Goal: Task Accomplishment & Management: Use online tool/utility

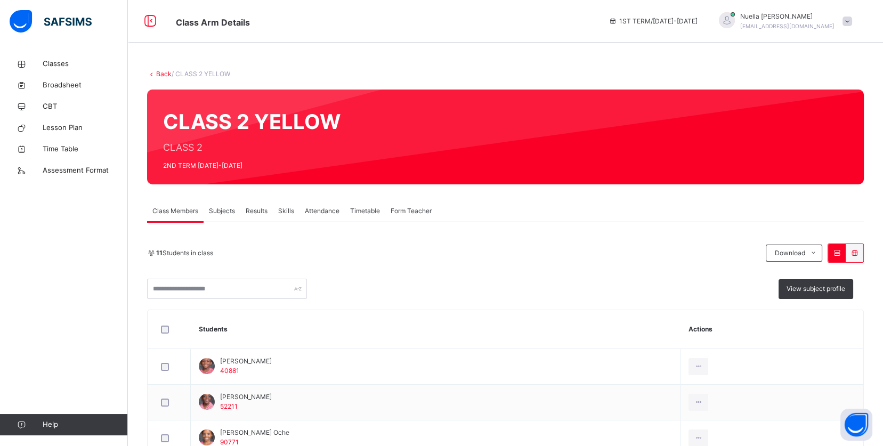
click at [852, 20] on span at bounding box center [847, 22] width 10 height 10
click at [818, 112] on span "Logout" at bounding box center [817, 112] width 70 height 14
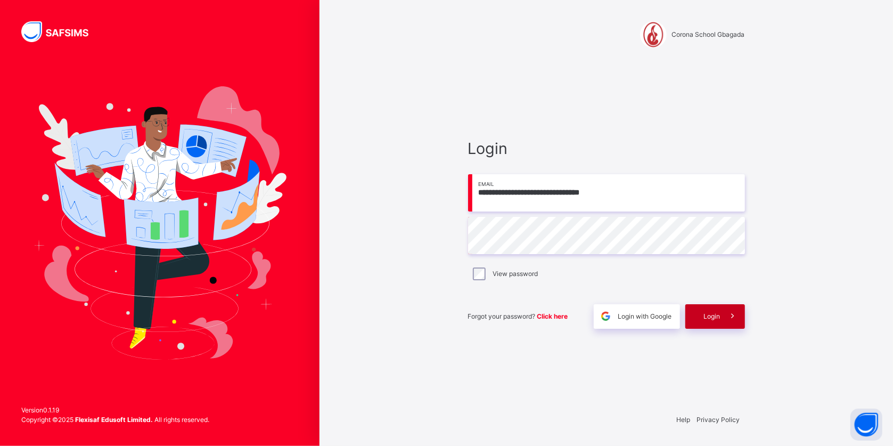
click at [729, 315] on icon at bounding box center [732, 316] width 11 height 12
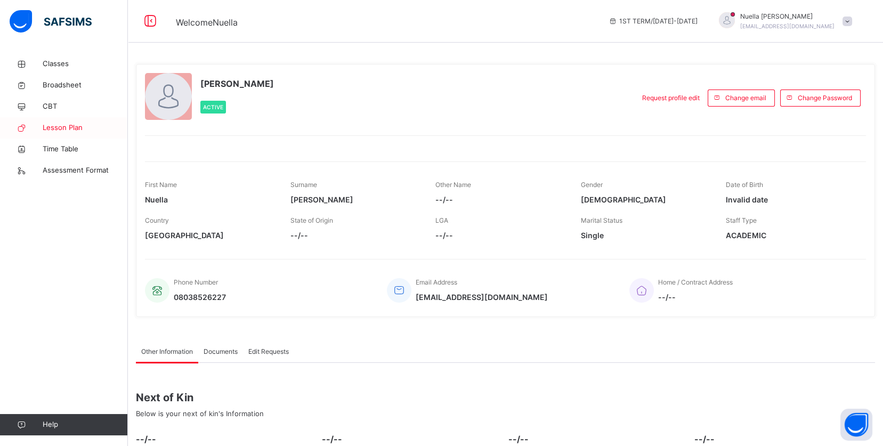
click at [57, 128] on span "Lesson Plan" at bounding box center [85, 128] width 85 height 11
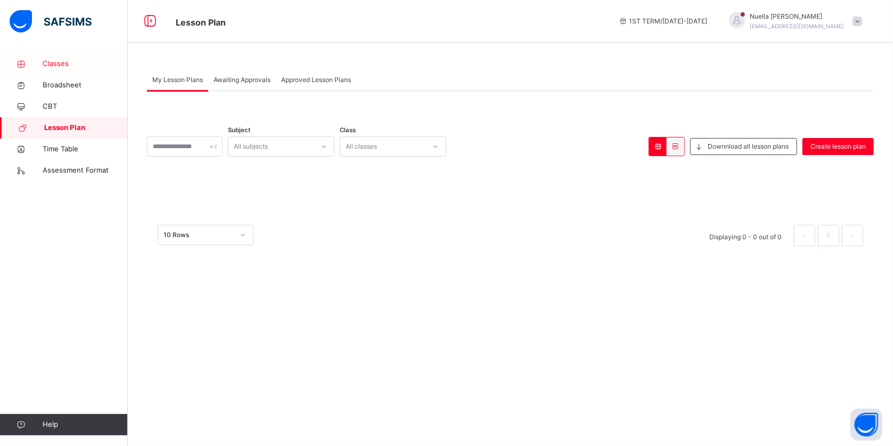
click at [57, 65] on span "Classes" at bounding box center [85, 64] width 85 height 11
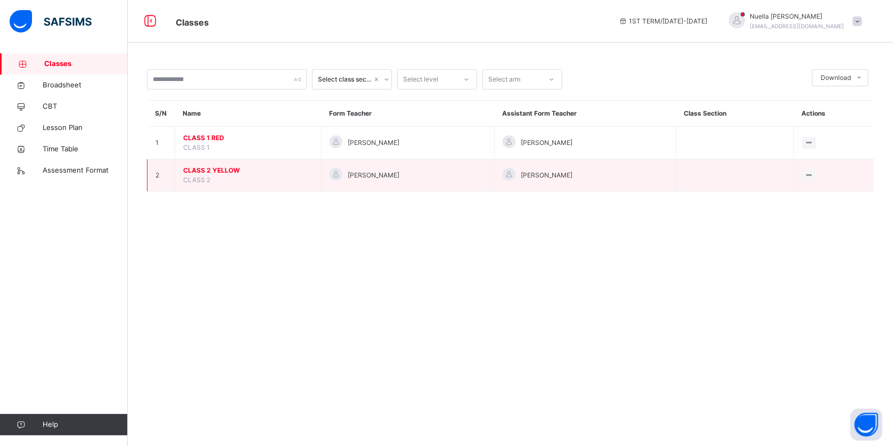
click at [221, 173] on span "CLASS 2 YELLOW" at bounding box center [248, 171] width 130 height 10
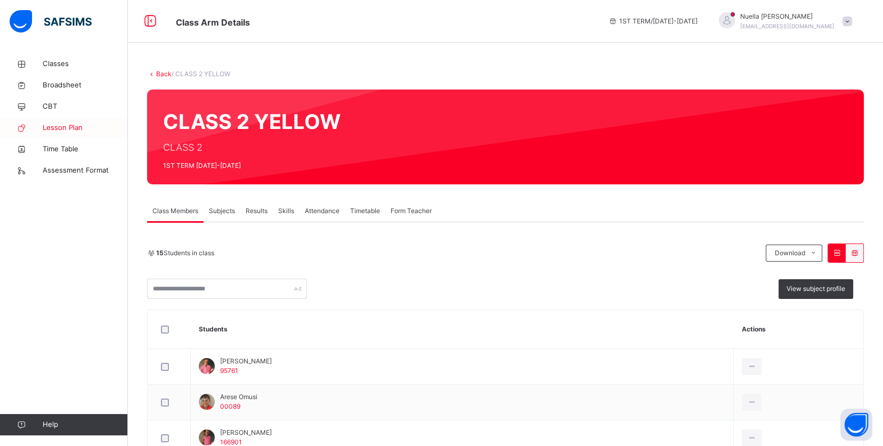
click at [75, 129] on span "Lesson Plan" at bounding box center [85, 128] width 85 height 11
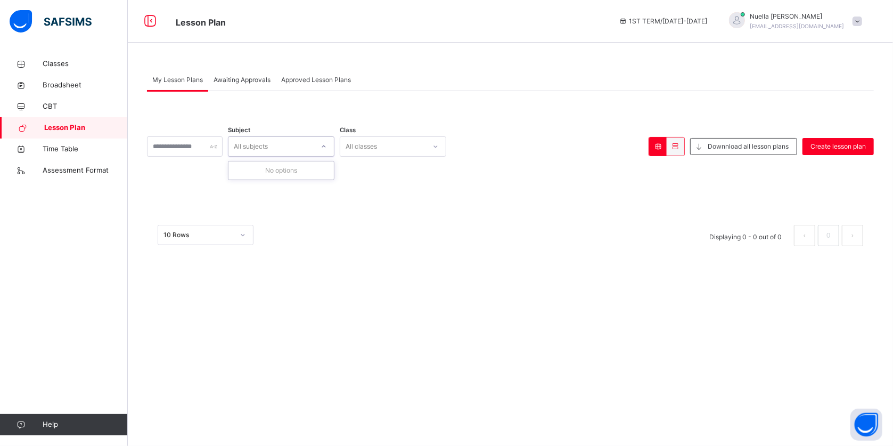
click at [314, 147] on div "All subjects" at bounding box center [271, 146] width 85 height 17
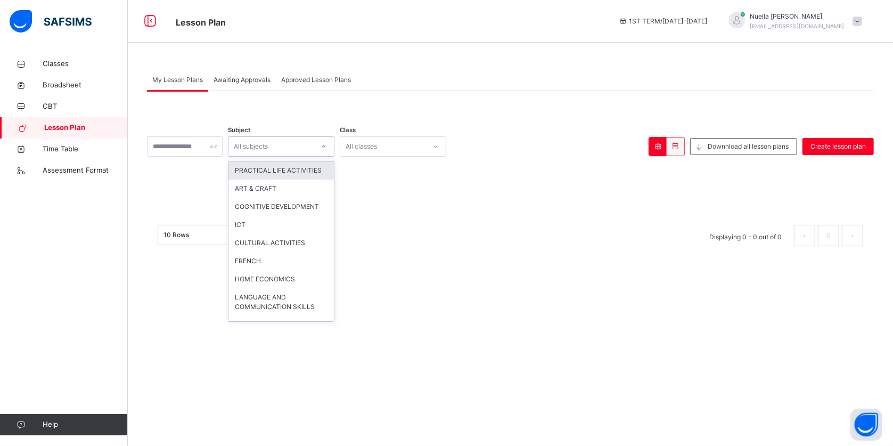
click at [403, 149] on div "All classes" at bounding box center [382, 146] width 85 height 17
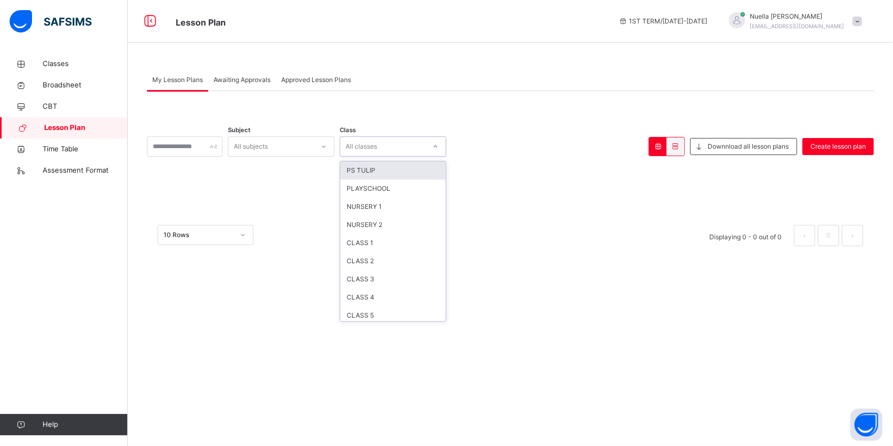
scroll to position [21, 0]
click at [401, 238] on div "CLASS 2" at bounding box center [392, 240] width 105 height 18
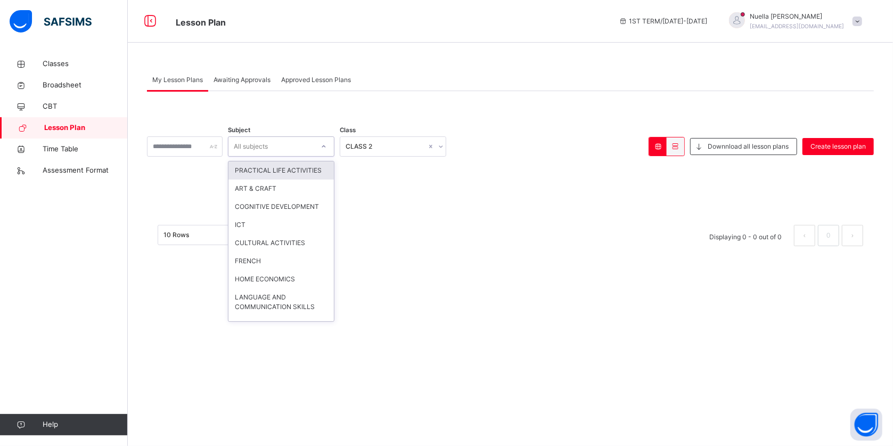
click at [268, 143] on div "All subjects" at bounding box center [251, 146] width 34 height 20
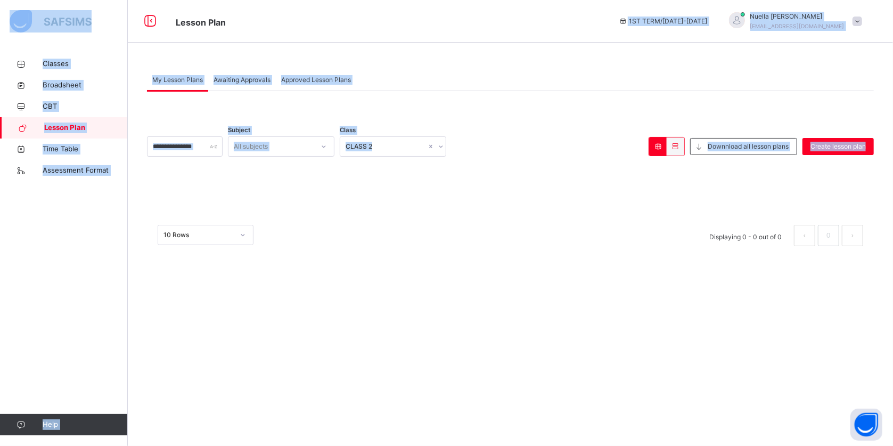
drag, startPoint x: 416, startPoint y: 36, endPoint x: 524, endPoint y: 221, distance: 213.7
click at [524, 221] on div "Lesson Plan 1ST TERM / [DATE]-[DATE] [PERSON_NAME] [EMAIL_ADDRESS][DOMAIN_NAME]…" at bounding box center [446, 223] width 893 height 446
click at [507, 218] on div "× Delete Lesson Plan This action will delete this lesson plan from the system. …" at bounding box center [510, 229] width 727 height 53
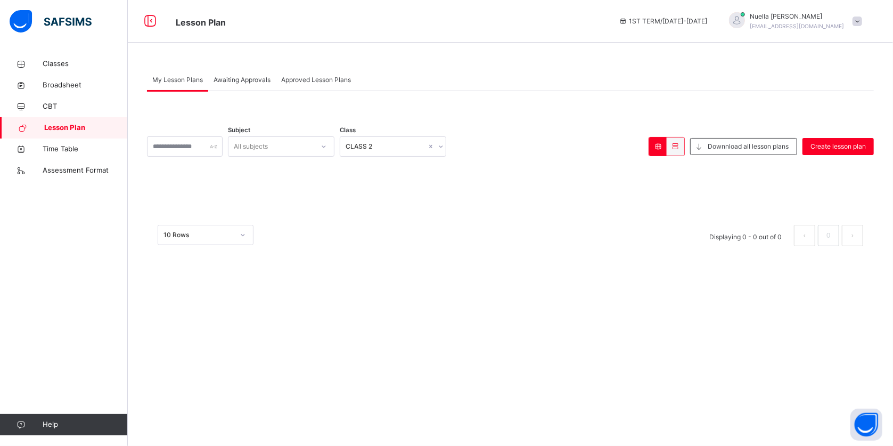
click at [444, 144] on icon at bounding box center [441, 146] width 6 height 11
drag, startPoint x: 415, startPoint y: 149, endPoint x: 224, endPoint y: 132, distance: 192.0
click at [224, 132] on div "Subject All subjects Class option CLASS 2, selected. 0 results available. Selec…" at bounding box center [510, 174] width 727 height 166
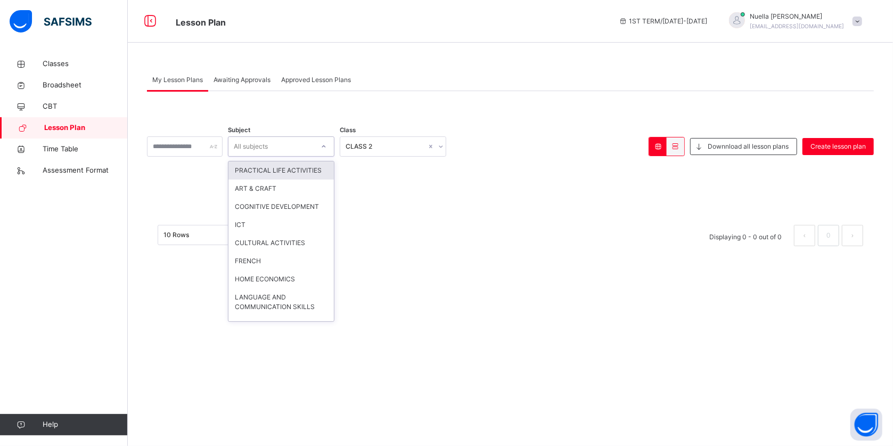
click at [268, 148] on div "All subjects" at bounding box center [251, 146] width 34 height 20
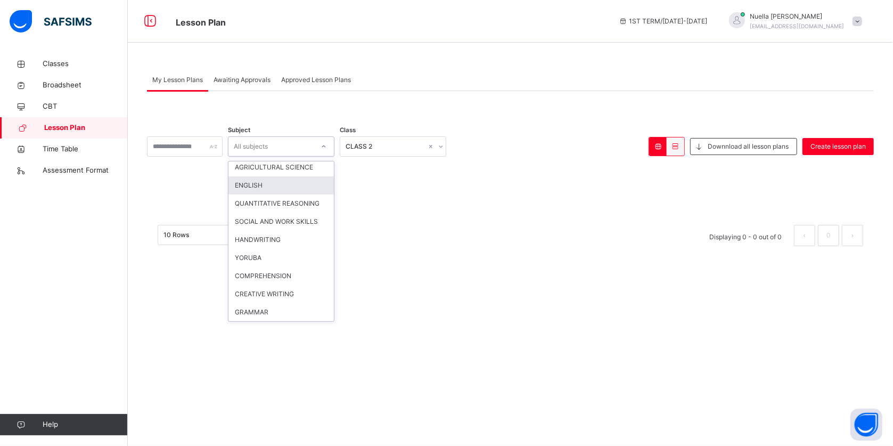
click at [298, 194] on div "ENGLISH" at bounding box center [281, 185] width 105 height 18
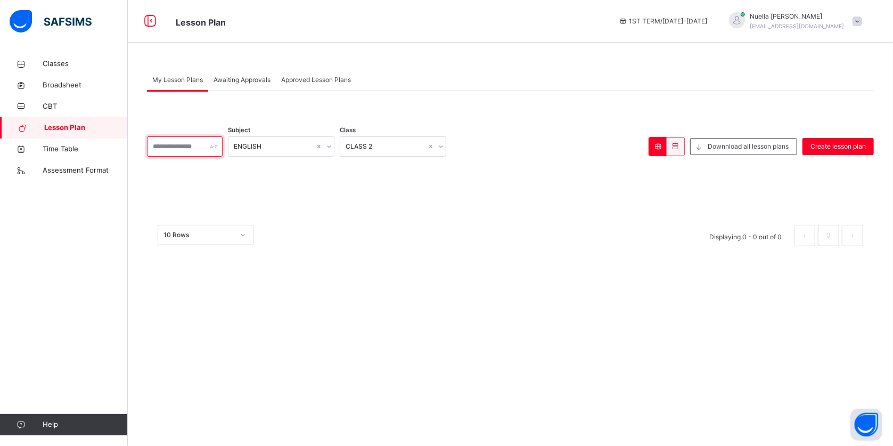
click at [214, 147] on input "text" at bounding box center [185, 146] width 76 height 20
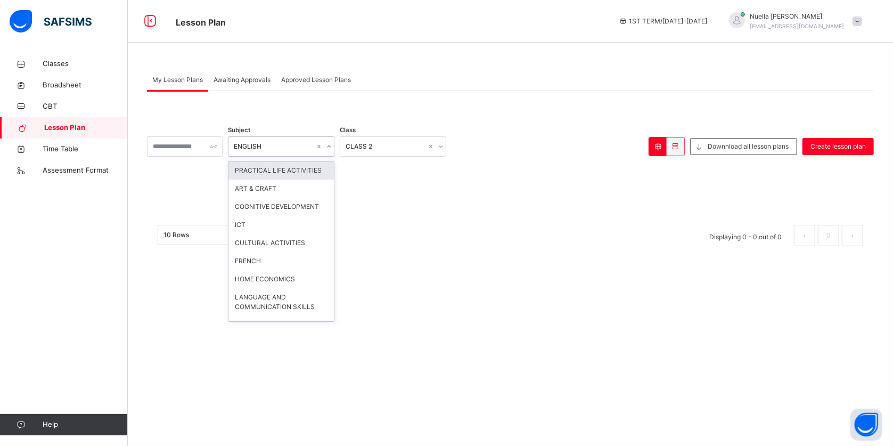
click at [332, 146] on icon at bounding box center [329, 146] width 6 height 11
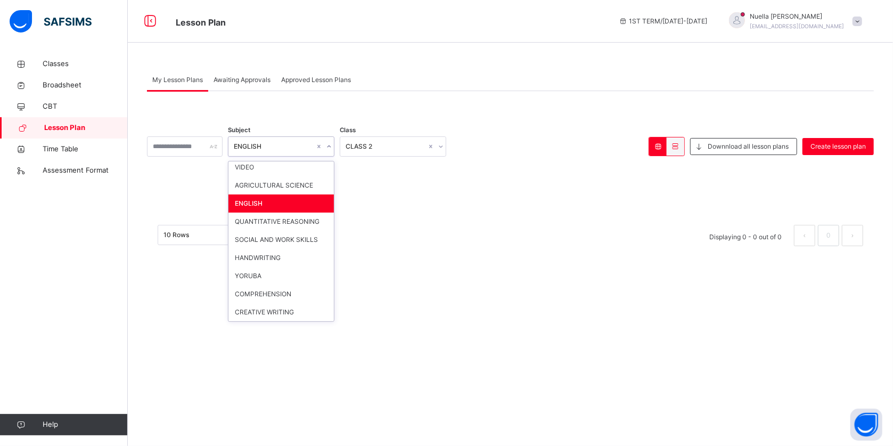
scroll to position [953, 0]
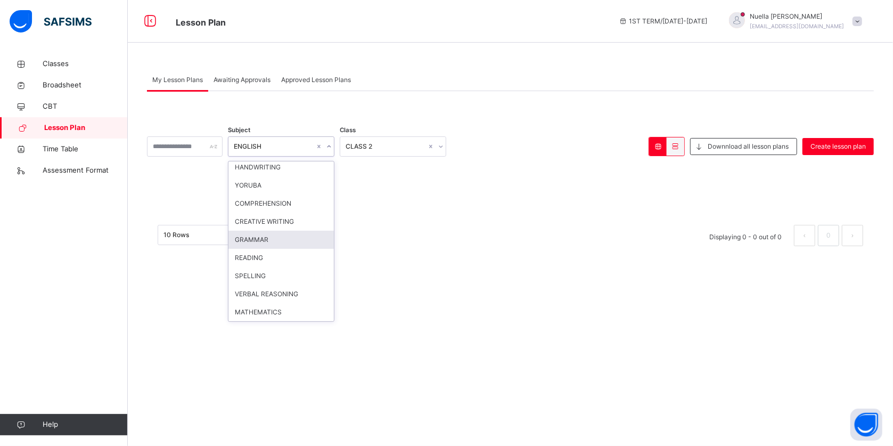
click at [277, 236] on div "GRAMMAR" at bounding box center [281, 240] width 105 height 18
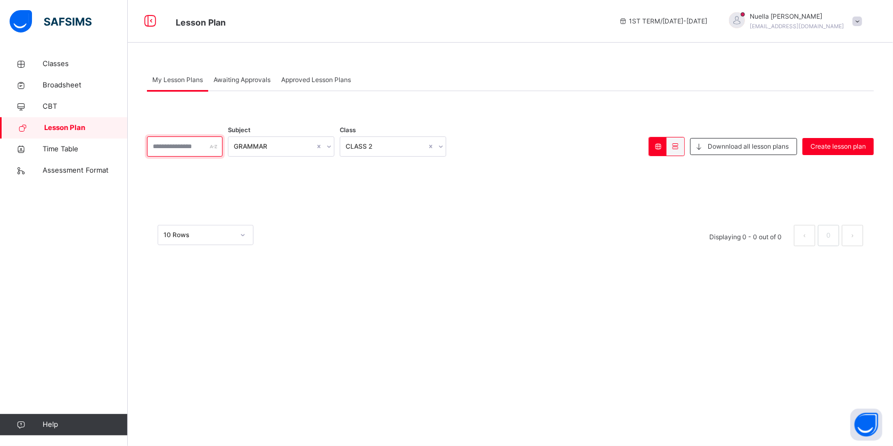
click at [209, 138] on input "text" at bounding box center [185, 146] width 76 height 20
type input "**********"
